Goal: Browse casually: Explore the website without a specific task or goal

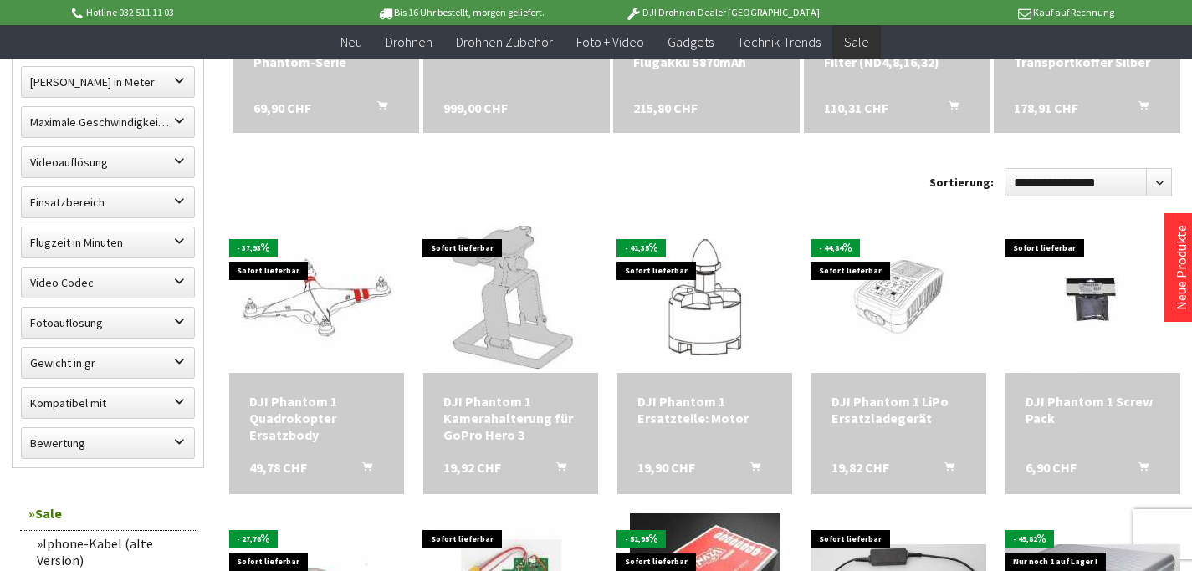
scroll to position [502, 0]
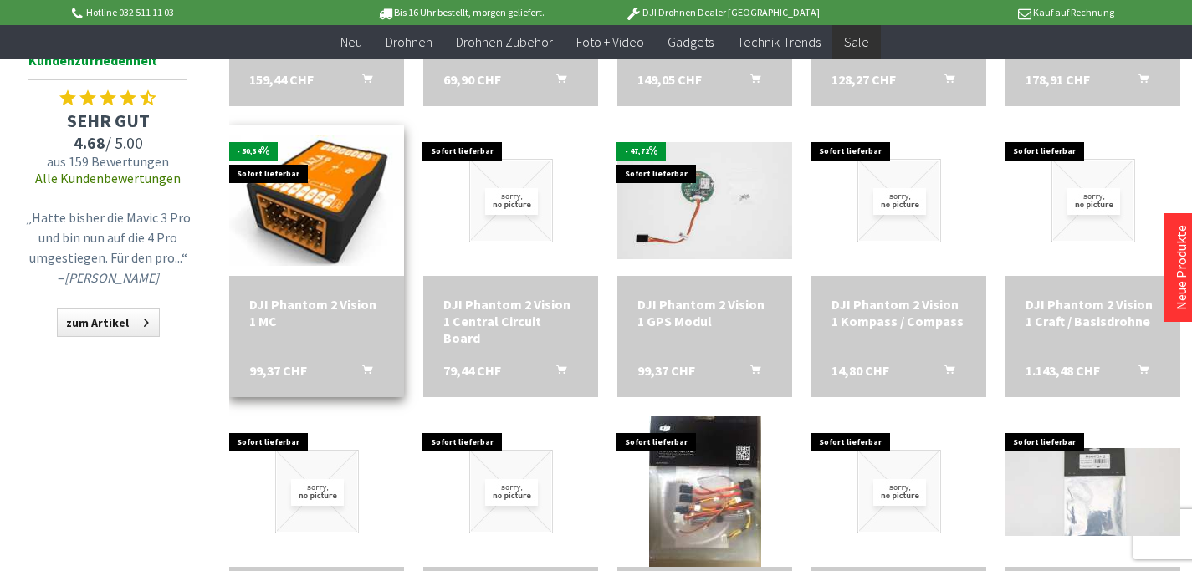
scroll to position [1171, 0]
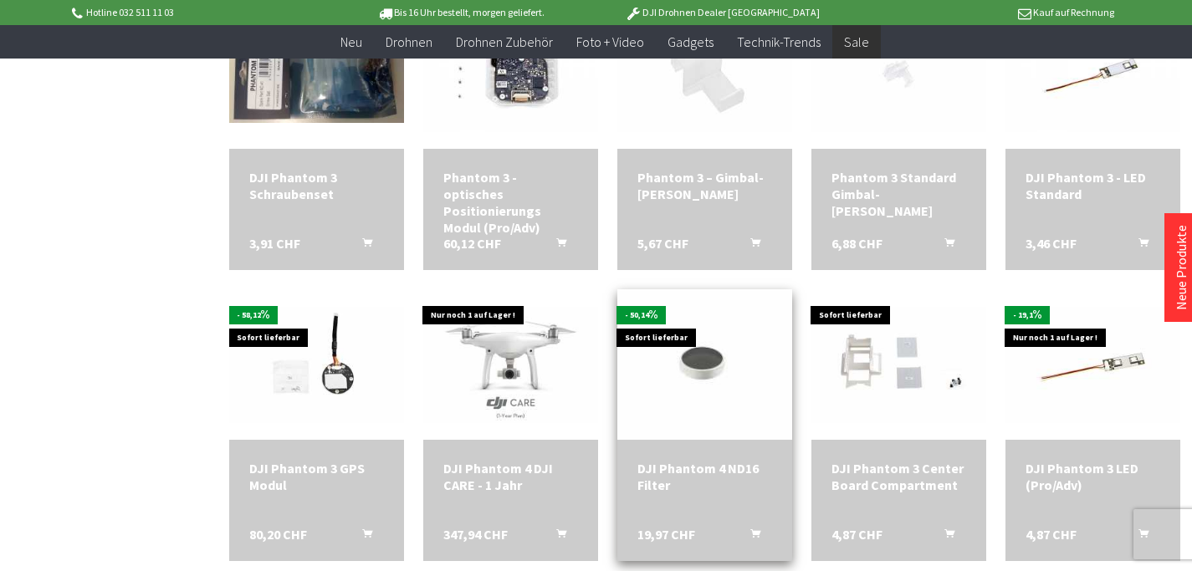
scroll to position [3345, 0]
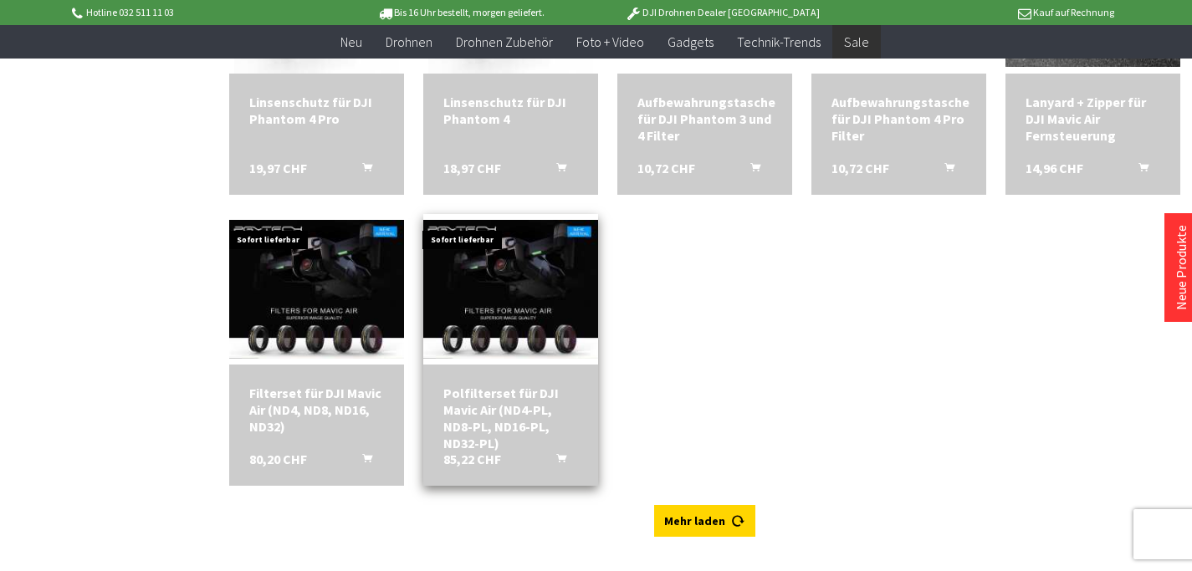
scroll to position [4599, 0]
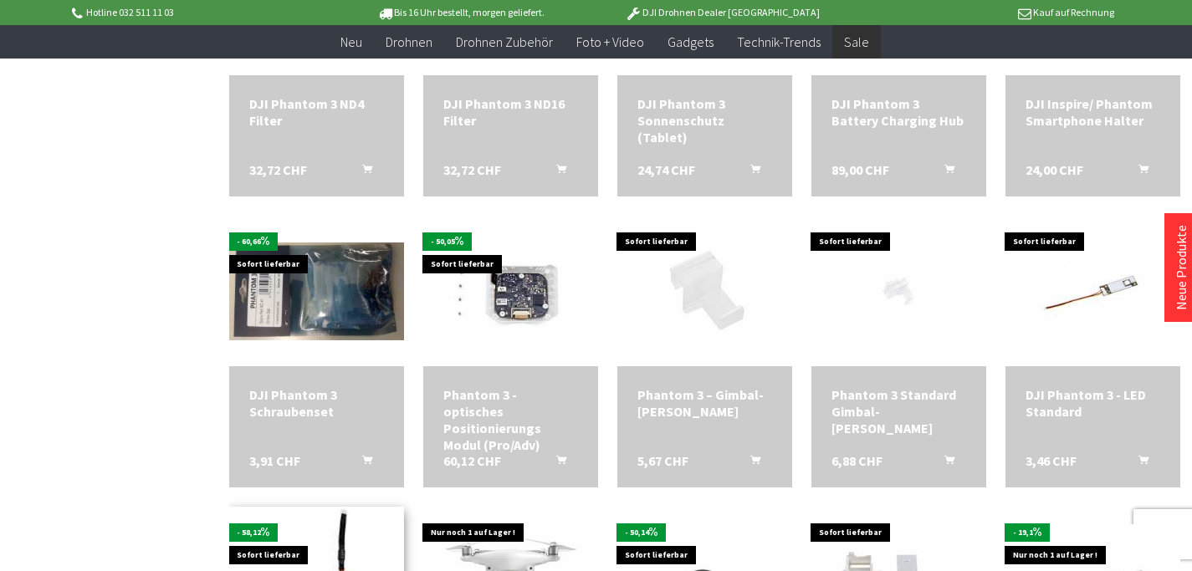
scroll to position [2927, 0]
